Goal: Register for event/course

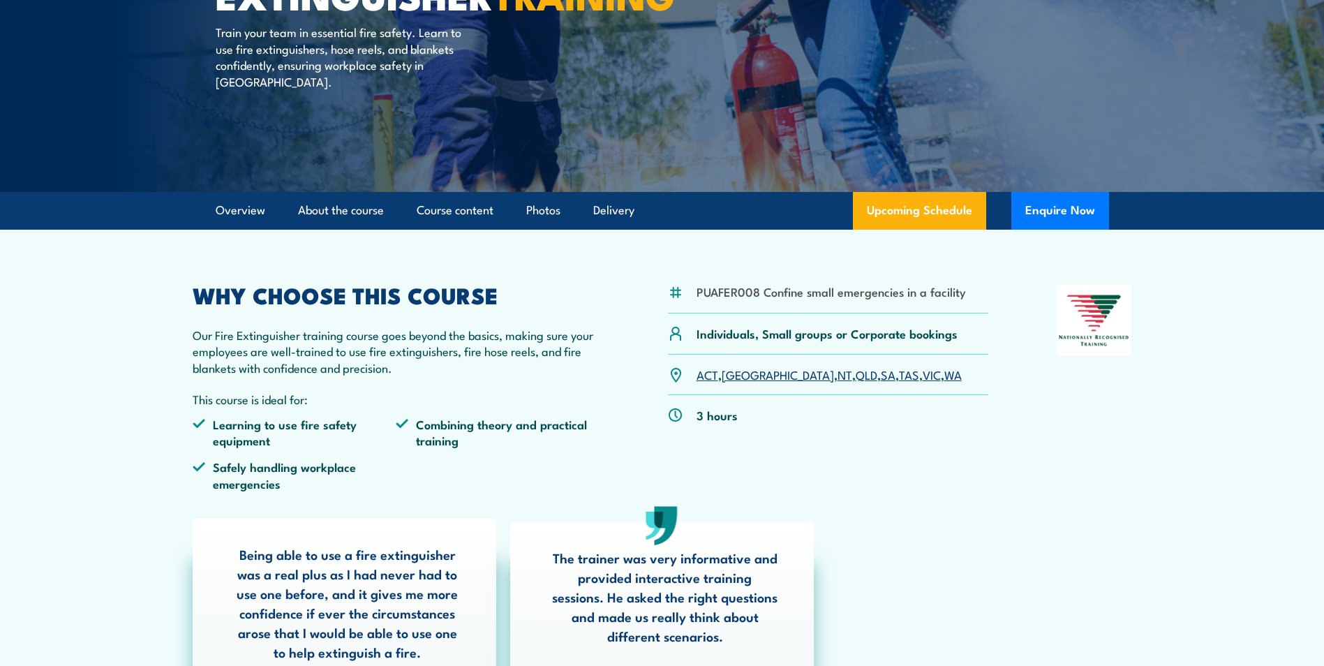
scroll to position [209, 0]
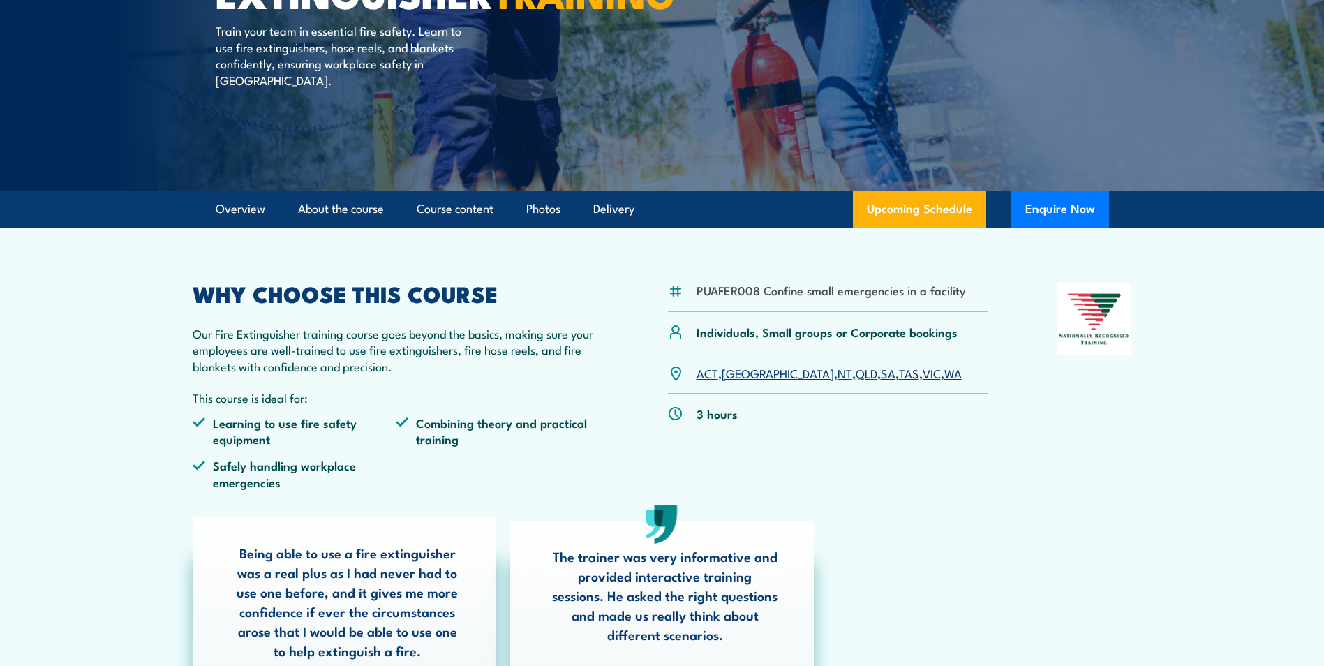
click at [856, 372] on link "QLD" at bounding box center [867, 372] width 22 height 17
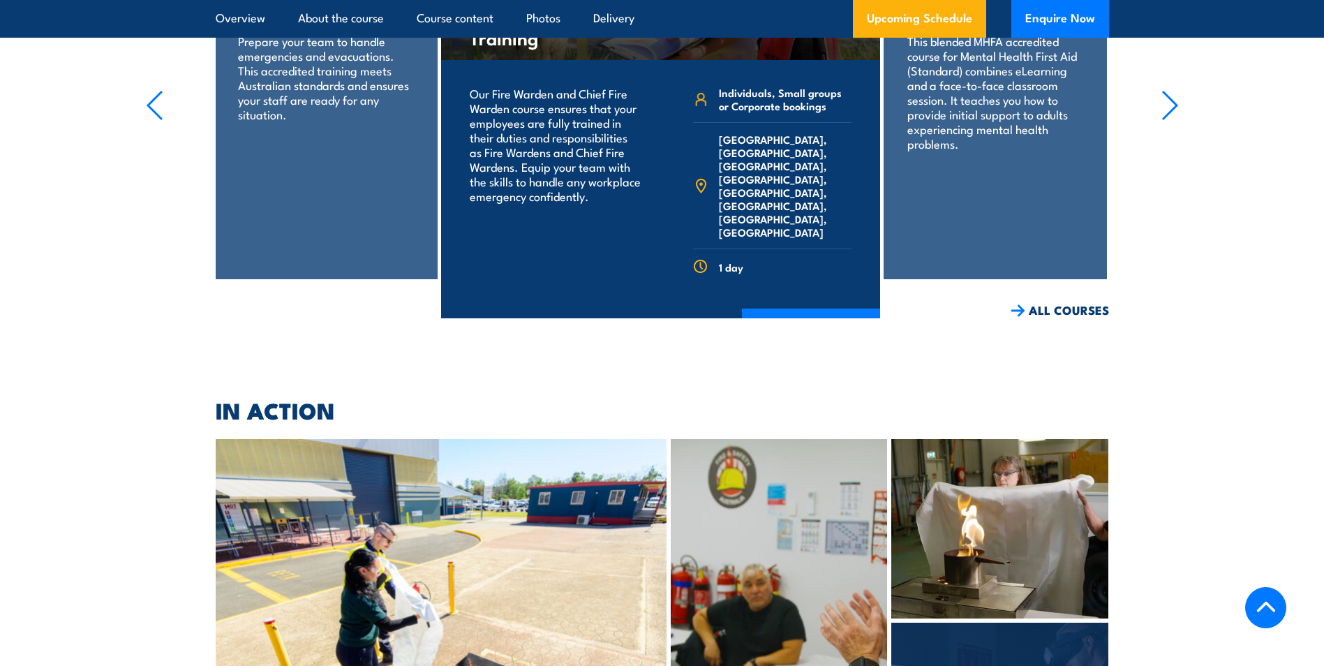
scroll to position [3460, 0]
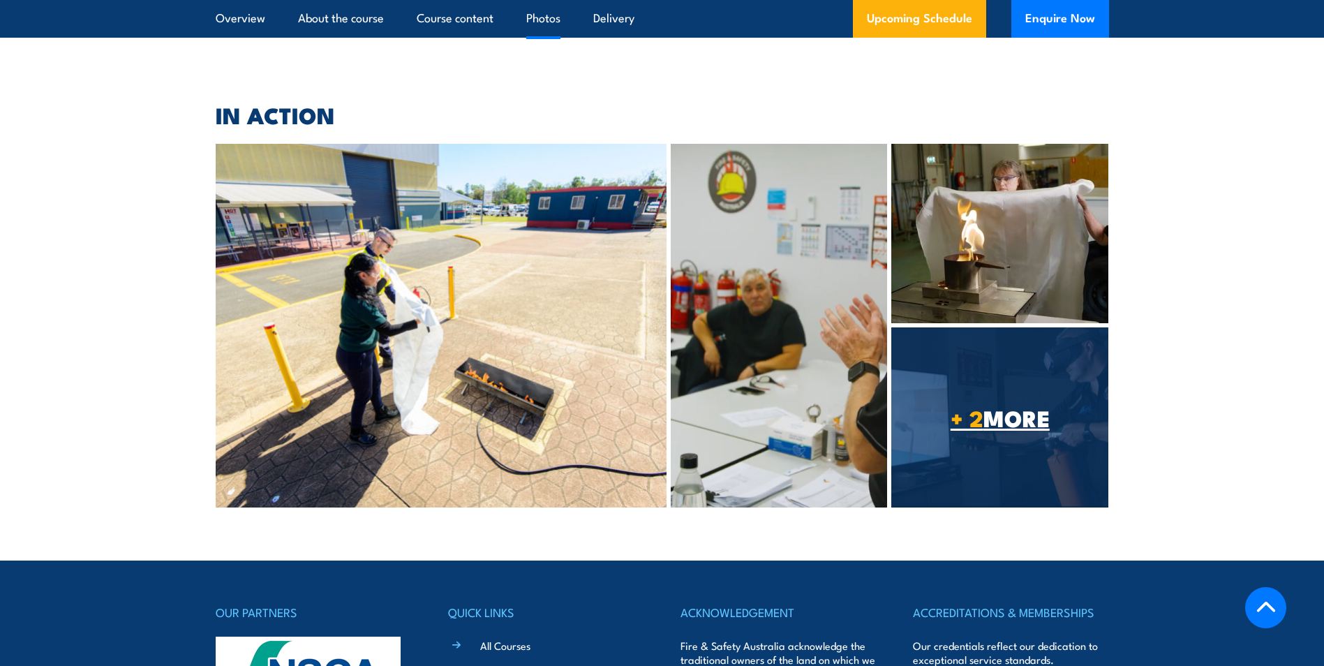
click at [1007, 408] on span "+ 2 MORE" at bounding box center [999, 418] width 217 height 20
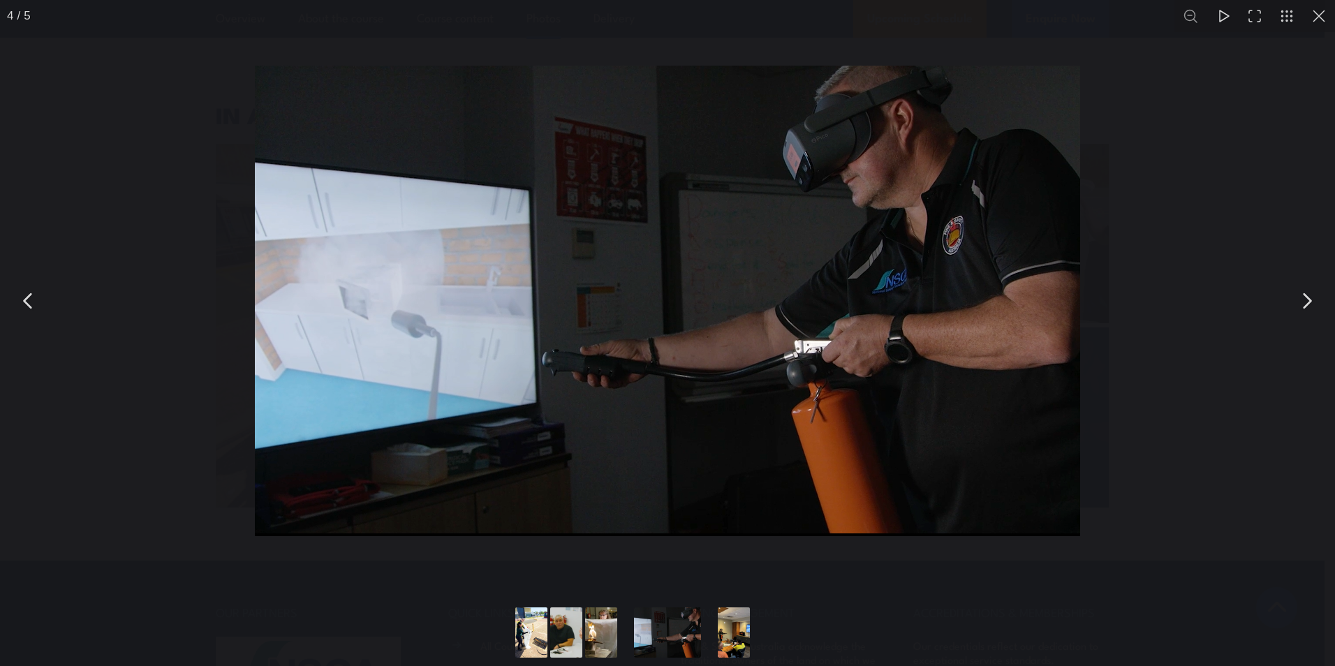
click at [1299, 296] on button "You can close this modal content with the ESC key" at bounding box center [1306, 300] width 35 height 35
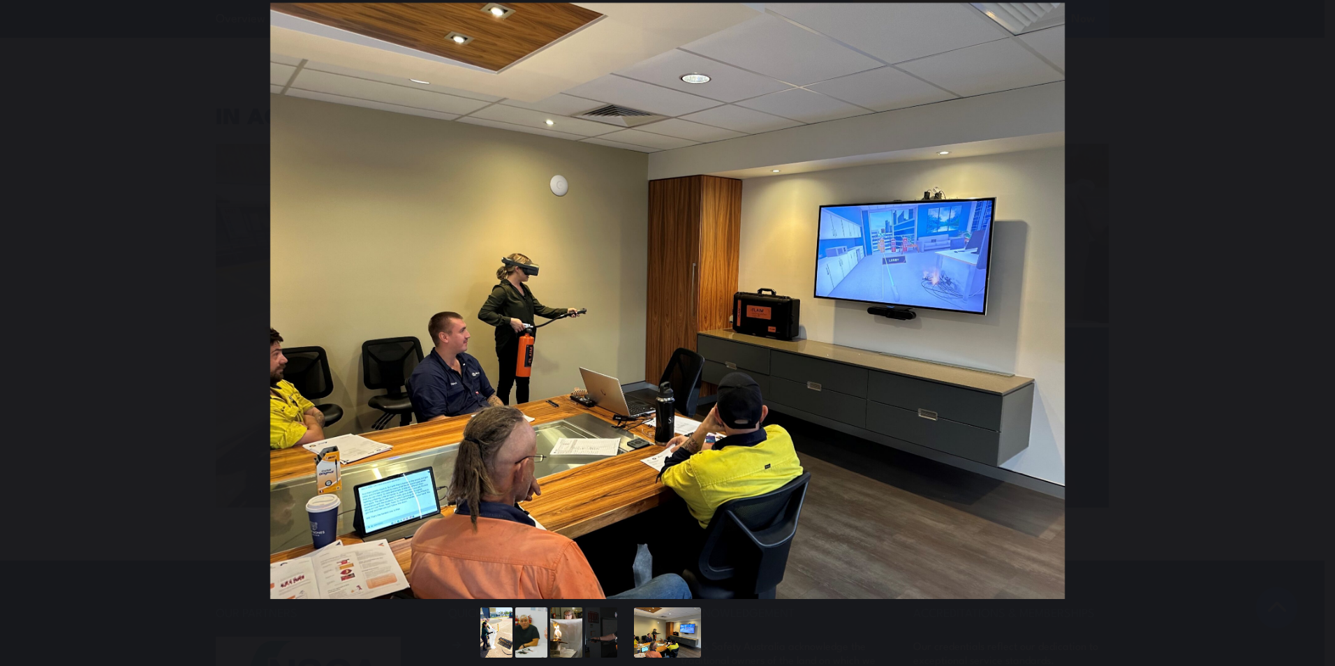
click at [1246, 362] on div "You can close this modal content with the ESC key" at bounding box center [667, 301] width 1335 height 602
